Goal: Information Seeking & Learning: Learn about a topic

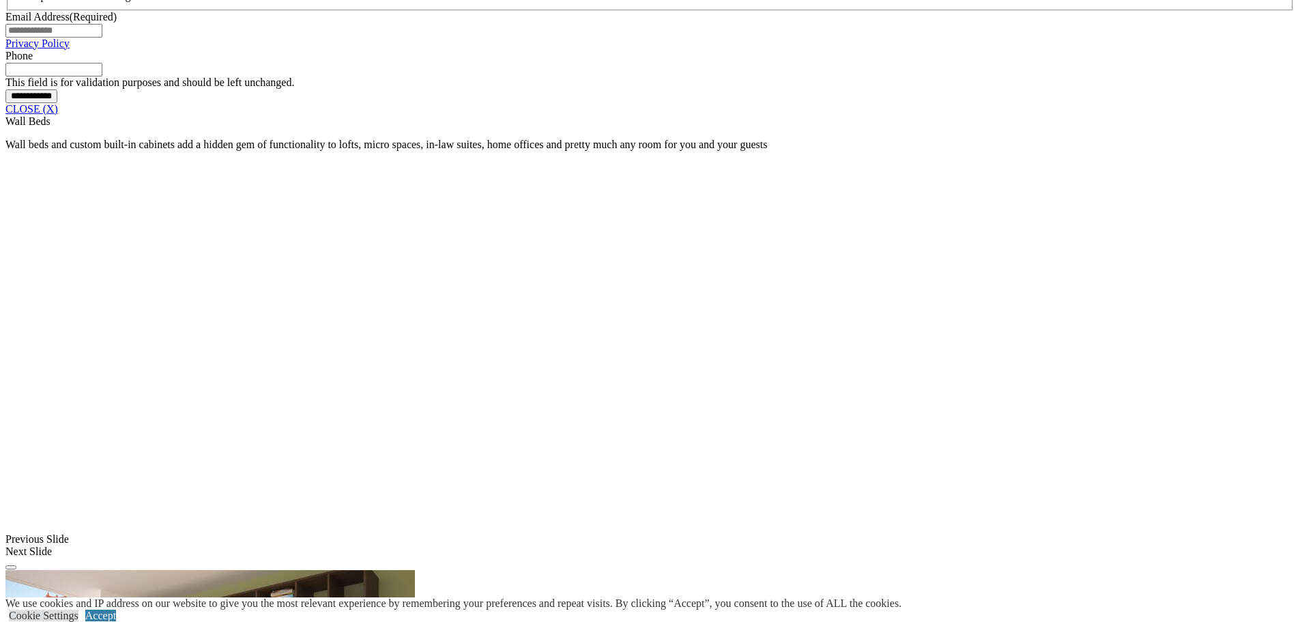
scroll to position [1296, 0]
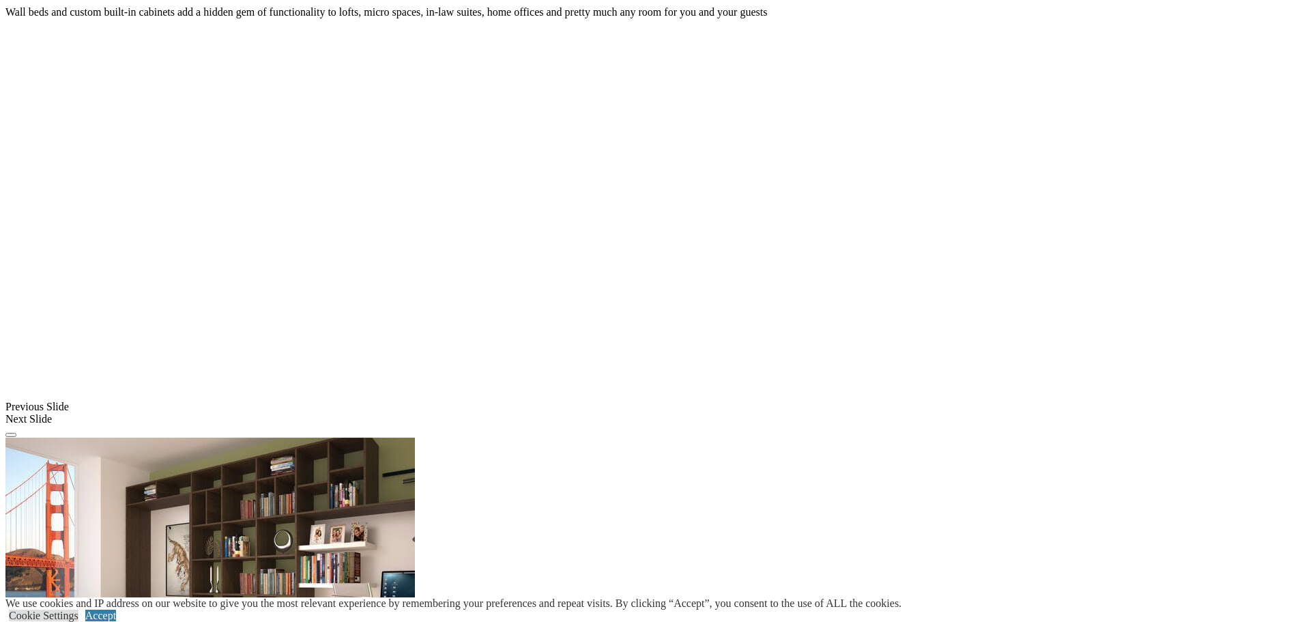
scroll to position [1296, 0]
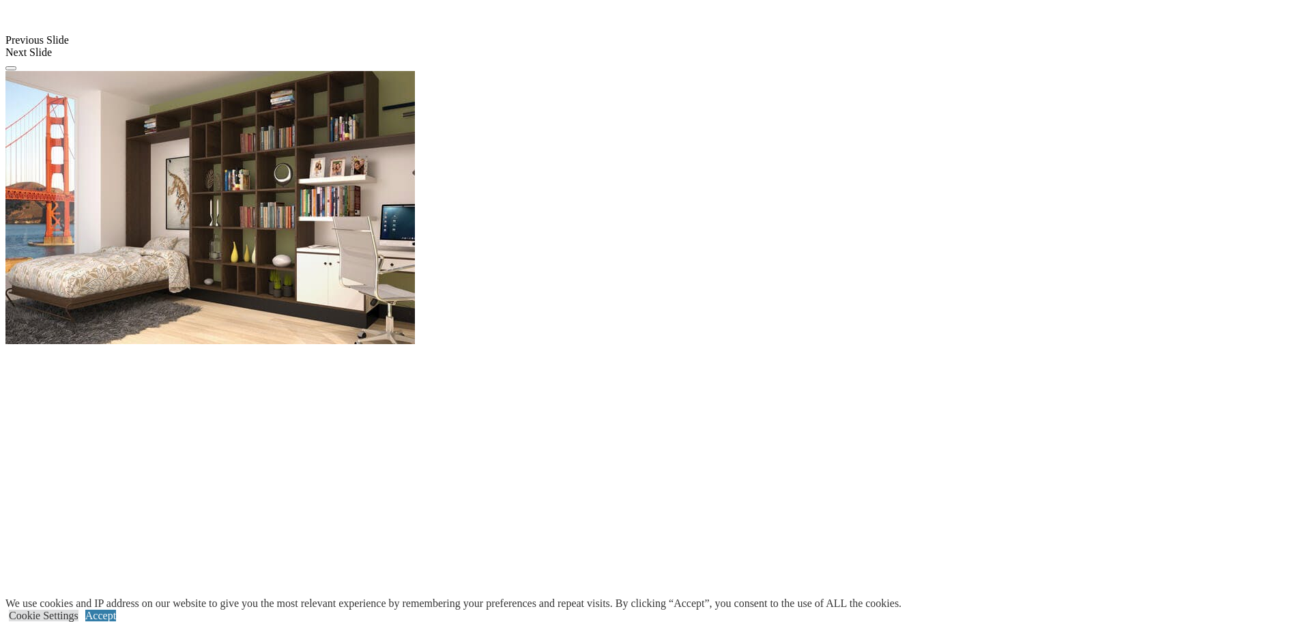
scroll to position [1569, 0]
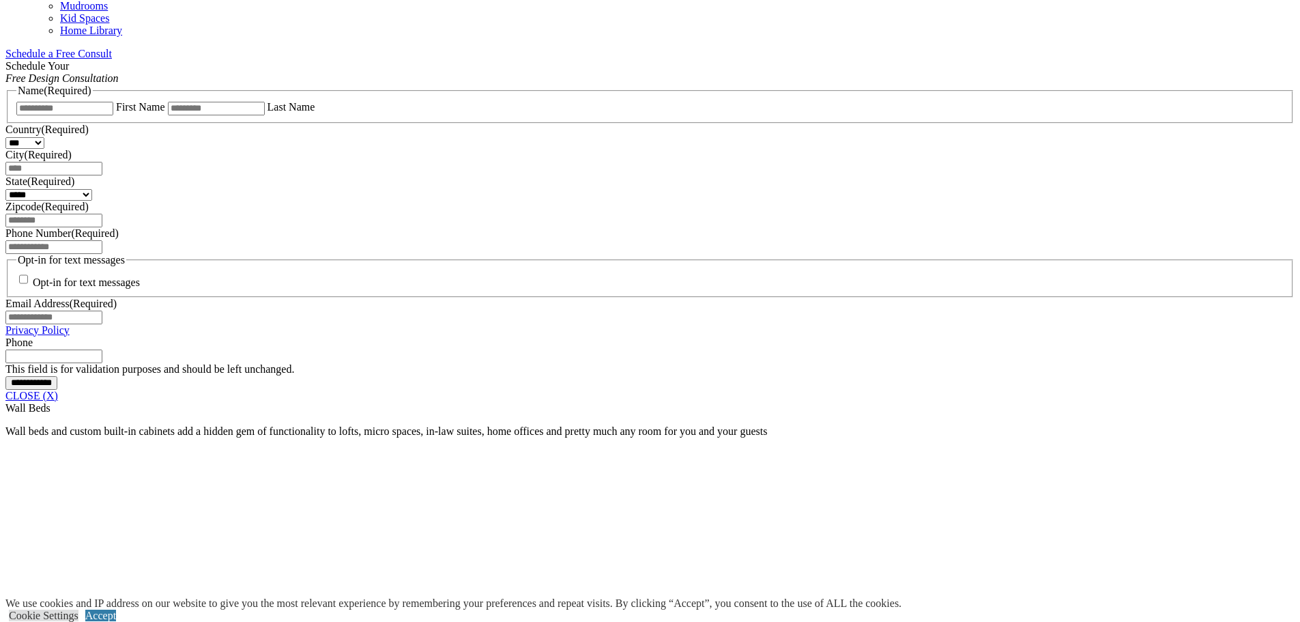
scroll to position [751, 0]
